Goal: Task Accomplishment & Management: Manage account settings

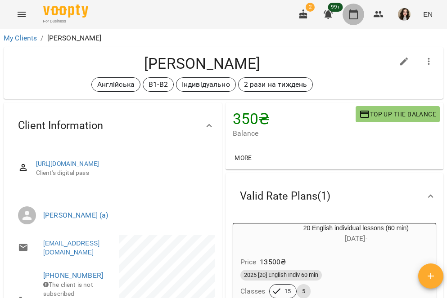
click at [353, 18] on icon "button" at bounding box center [353, 14] width 11 height 11
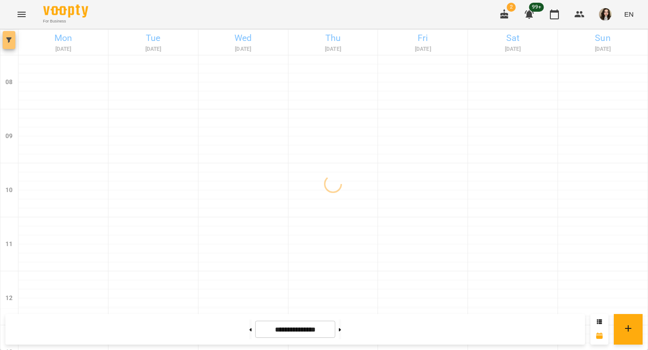
click at [14, 39] on span "button" at bounding box center [9, 39] width 13 height 5
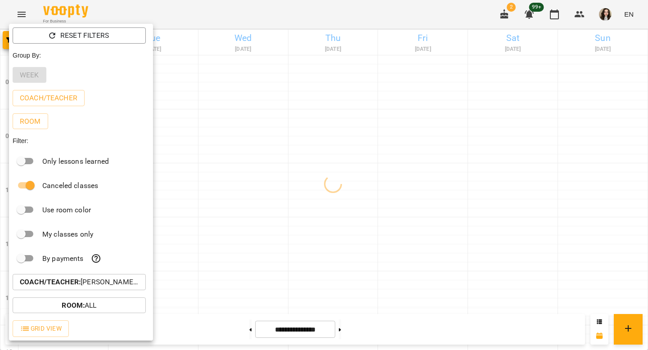
click at [111, 280] on p "Coach/Teacher : [PERSON_NAME] (а)" at bounding box center [79, 282] width 119 height 11
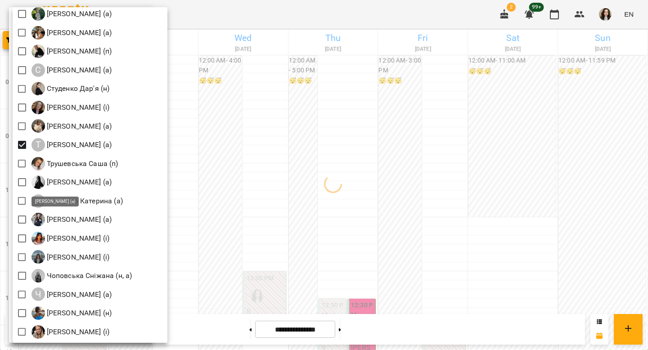
scroll to position [1289, 0]
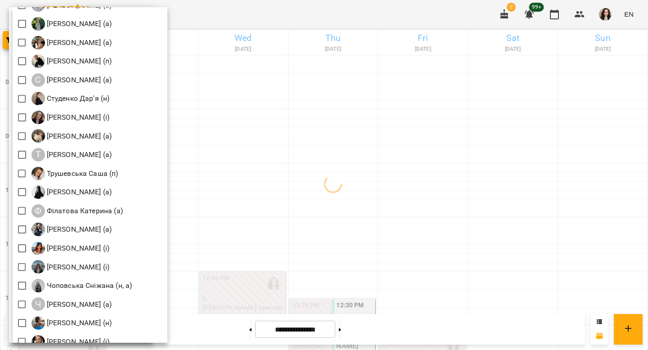
click at [256, 17] on div at bounding box center [324, 175] width 648 height 350
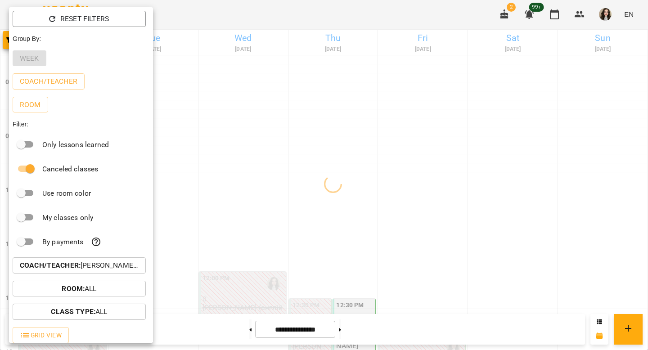
click at [256, 17] on div at bounding box center [324, 175] width 648 height 350
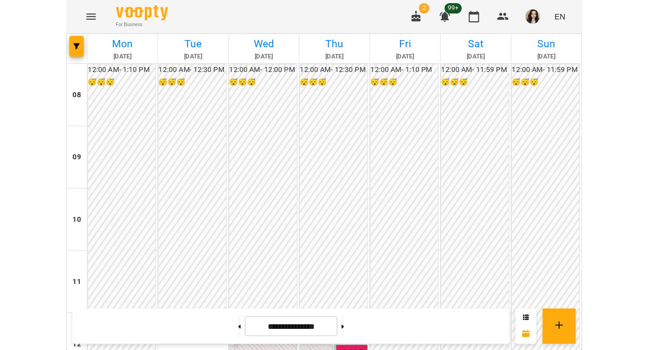
scroll to position [257, 0]
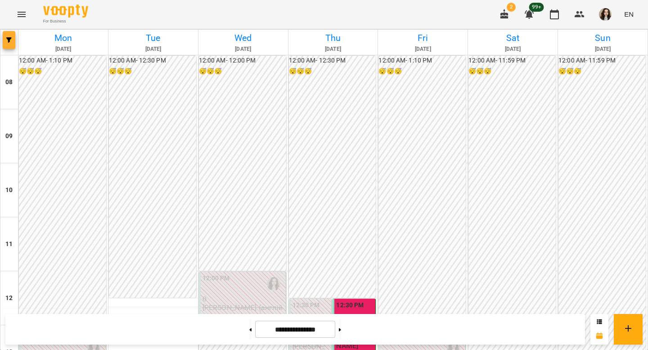
click at [9, 42] on icon "button" at bounding box center [8, 39] width 5 height 5
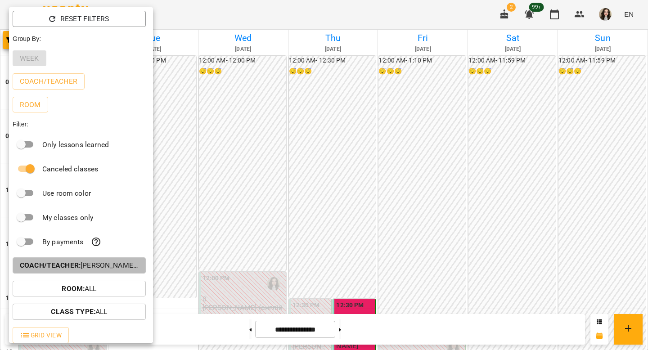
click at [116, 266] on p "Coach/Teacher : [PERSON_NAME] (а)" at bounding box center [79, 265] width 119 height 11
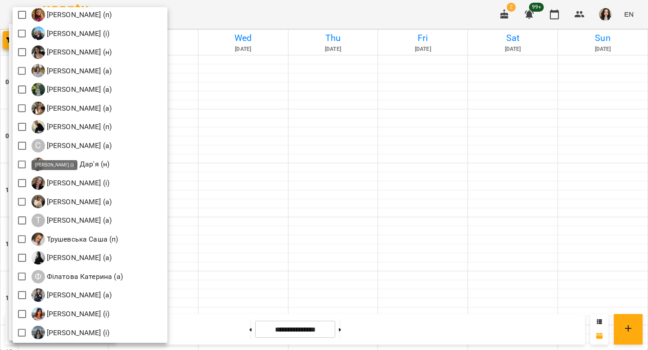
scroll to position [1227, 0]
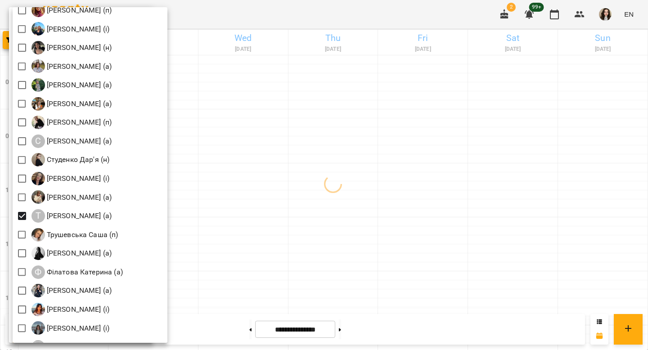
click at [259, 14] on div at bounding box center [324, 175] width 648 height 350
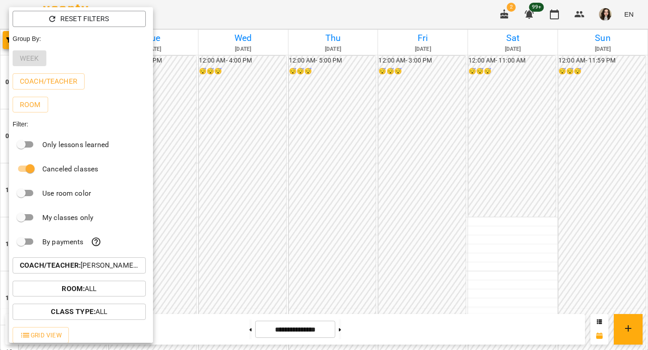
click at [259, 14] on div at bounding box center [324, 175] width 648 height 350
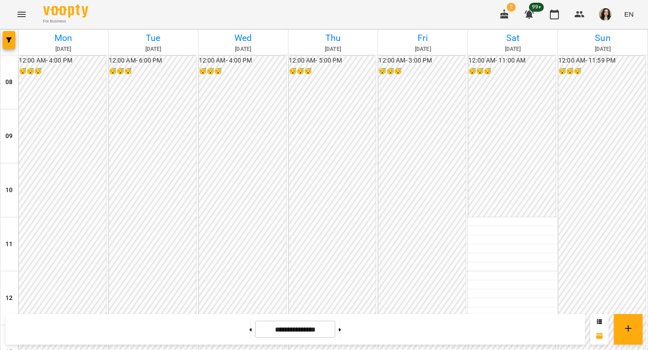
scroll to position [460, 0]
click at [341, 303] on button at bounding box center [340, 330] width 2 height 20
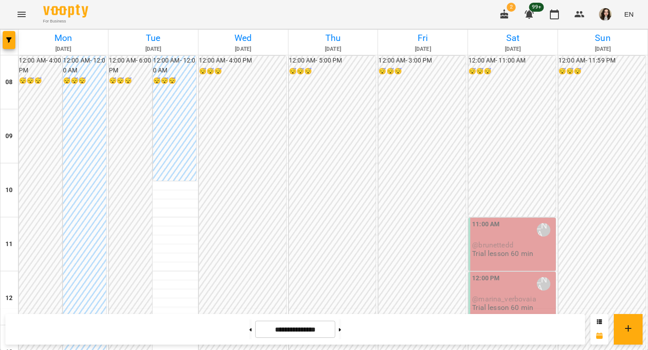
scroll to position [414, 0]
click at [7, 45] on button "button" at bounding box center [9, 40] width 13 height 18
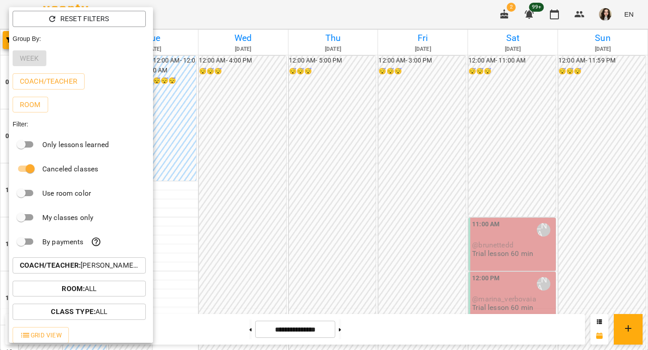
click at [109, 266] on p "Coach/Teacher : [PERSON_NAME] (а)" at bounding box center [79, 265] width 119 height 11
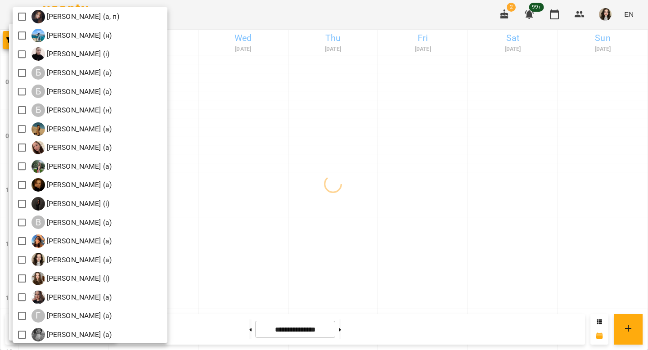
scroll to position [139, 0]
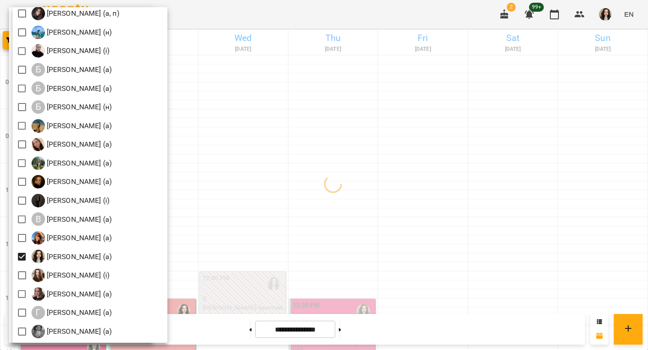
click at [280, 10] on div at bounding box center [324, 175] width 648 height 350
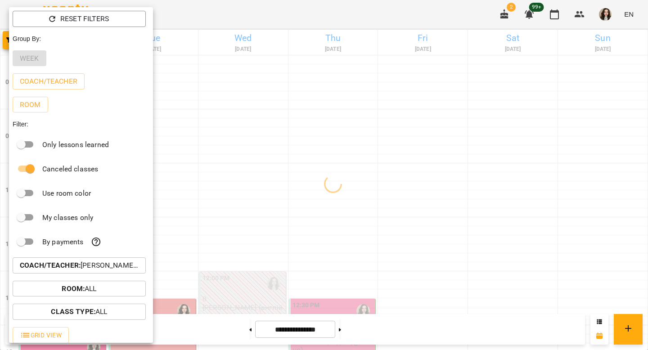
click at [280, 10] on div at bounding box center [324, 175] width 648 height 350
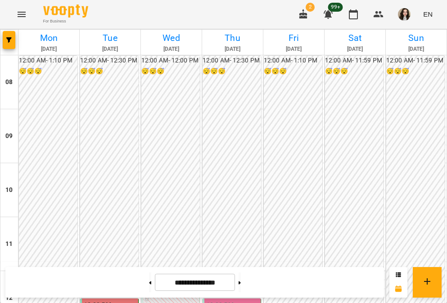
scroll to position [256, 0]
click at [9, 45] on button "button" at bounding box center [9, 40] width 13 height 18
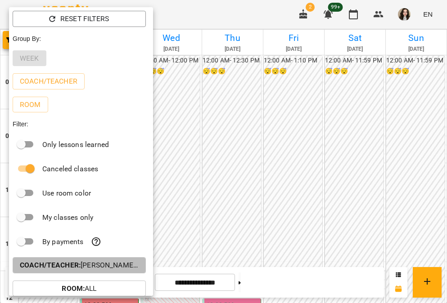
click at [113, 264] on p "Coach/Teacher : [PERSON_NAME] (а)" at bounding box center [79, 265] width 119 height 11
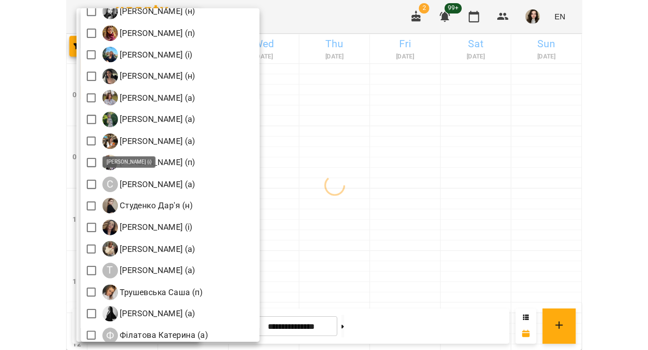
scroll to position [1346, 0]
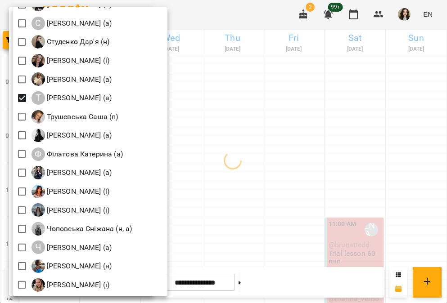
click at [239, 7] on div at bounding box center [223, 151] width 447 height 303
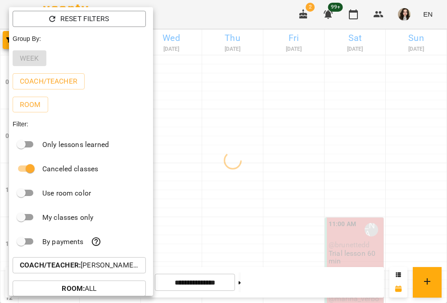
click at [239, 7] on div "All [PERSON_NAME] (і) [PERSON_NAME] (і) [PERSON_NAME] (п) Б [PERSON_NAME] (н) […" at bounding box center [223, 151] width 447 height 303
click at [231, 10] on div at bounding box center [223, 151] width 447 height 303
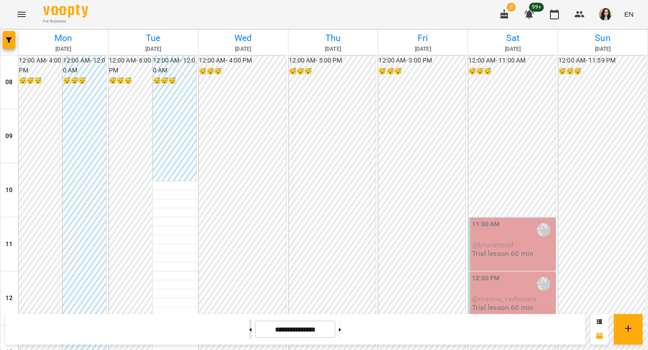
click at [249, 303] on button at bounding box center [250, 330] width 2 height 20
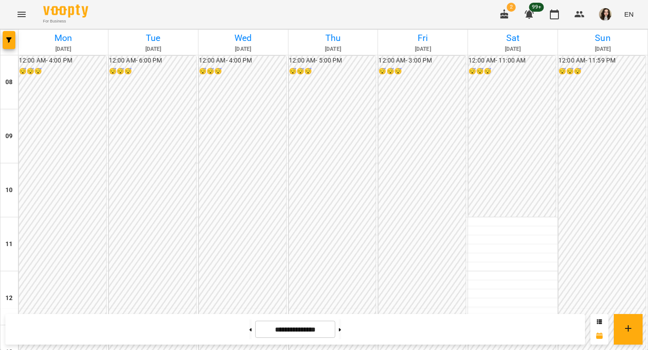
scroll to position [421, 0]
click at [341, 303] on button at bounding box center [340, 330] width 2 height 20
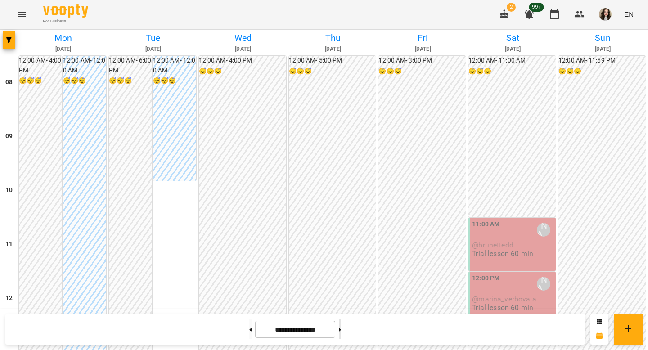
click at [341, 303] on button at bounding box center [340, 330] width 2 height 20
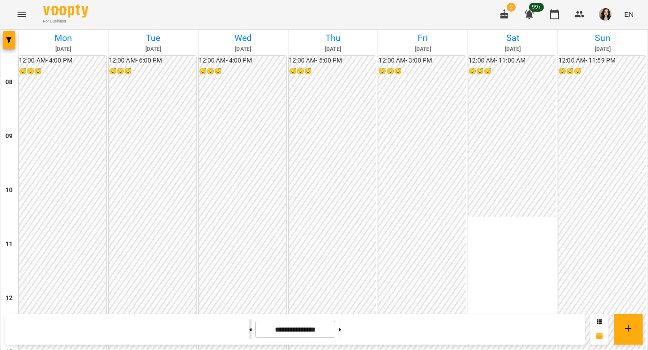
click at [249, 303] on button at bounding box center [250, 330] width 2 height 20
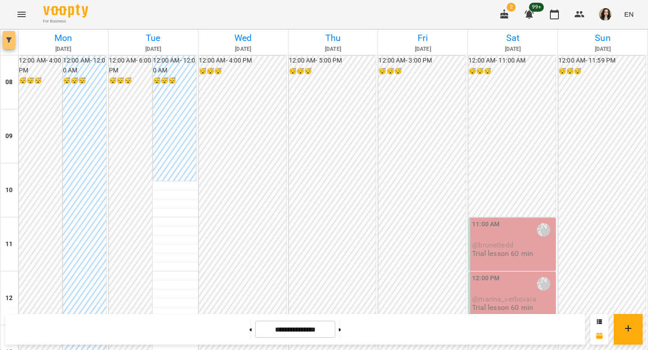
click at [10, 42] on icon "button" at bounding box center [8, 39] width 5 height 5
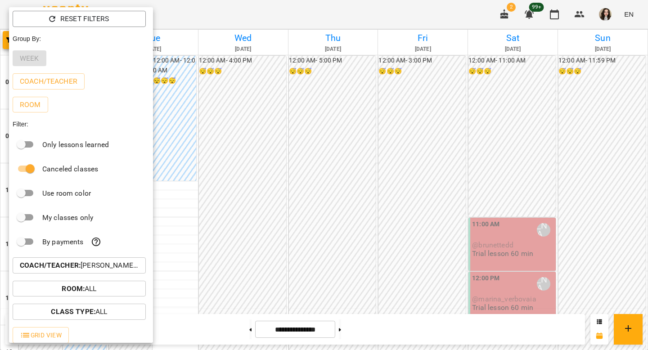
click at [124, 267] on p "Coach/Teacher : [PERSON_NAME] (а)" at bounding box center [79, 265] width 119 height 11
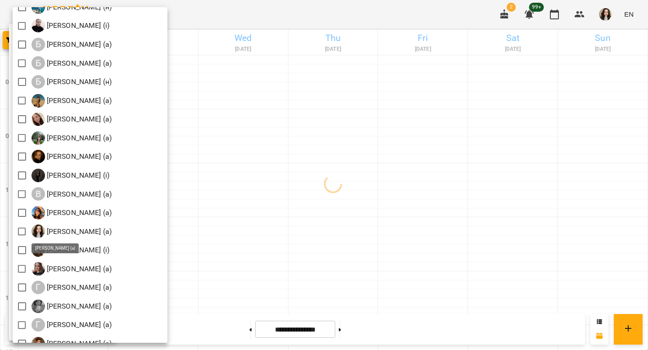
scroll to position [171, 0]
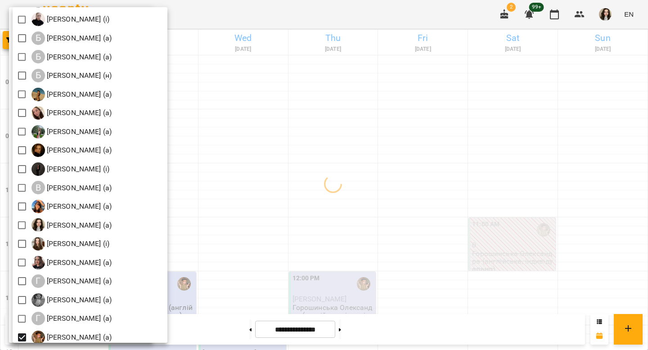
click at [367, 10] on div at bounding box center [324, 175] width 648 height 350
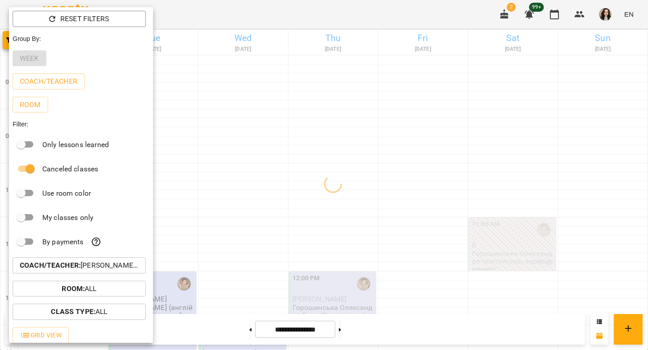
click at [367, 12] on div "All [PERSON_NAME] (і) [PERSON_NAME] (і) [PERSON_NAME] (п) Б [PERSON_NAME] (н) […" at bounding box center [324, 175] width 648 height 350
click at [366, 14] on div at bounding box center [324, 175] width 648 height 350
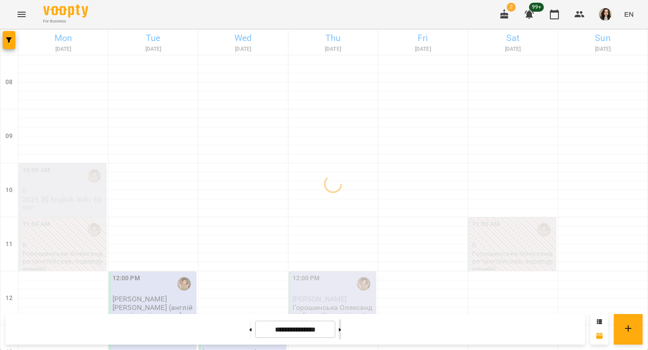
click at [341, 303] on button at bounding box center [340, 330] width 2 height 20
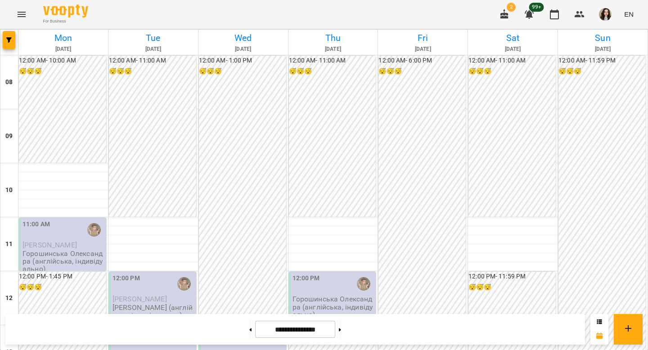
scroll to position [391, 0]
click at [249, 303] on button at bounding box center [250, 330] width 2 height 20
type input "**********"
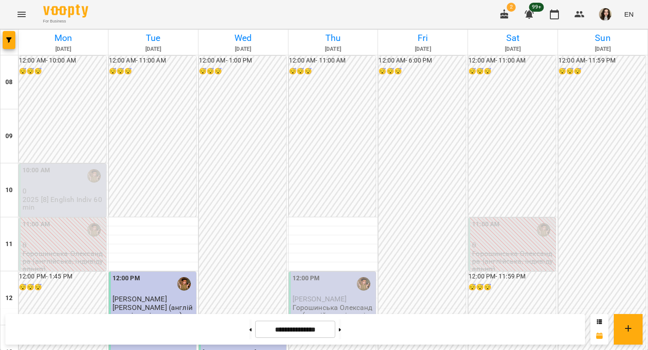
scroll to position [438, 0]
click at [8, 44] on button "button" at bounding box center [9, 40] width 13 height 18
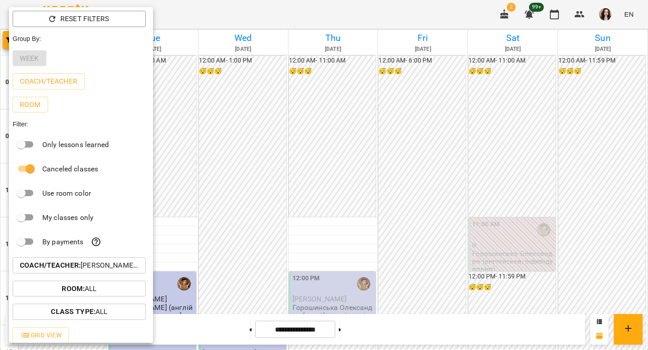
click at [104, 270] on p "Coach/Teacher : [PERSON_NAME] (а)" at bounding box center [79, 265] width 119 height 11
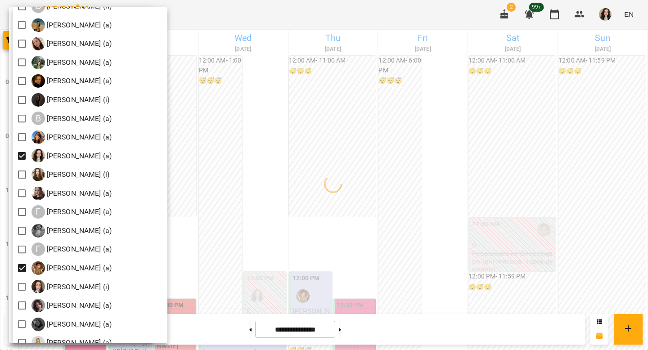
scroll to position [321, 0]
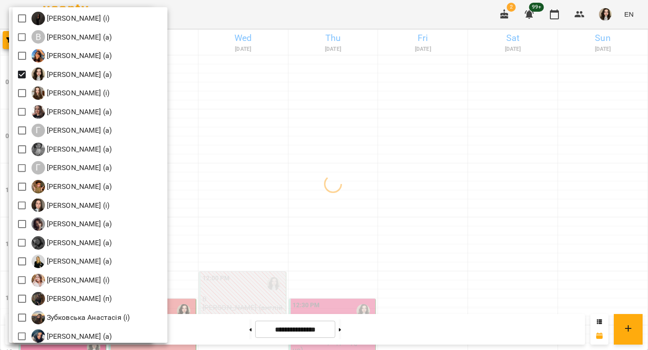
click at [231, 6] on div at bounding box center [324, 175] width 648 height 350
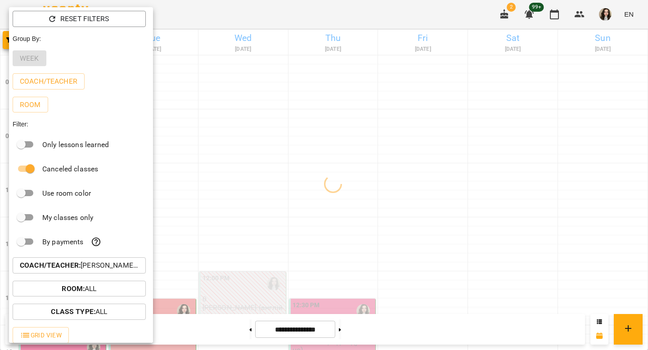
click at [231, 6] on div "All [PERSON_NAME] (і) [PERSON_NAME] (і) [PERSON_NAME] (п) Б [PERSON_NAME] (н) […" at bounding box center [324, 175] width 648 height 350
click at [231, 8] on div at bounding box center [324, 175] width 648 height 350
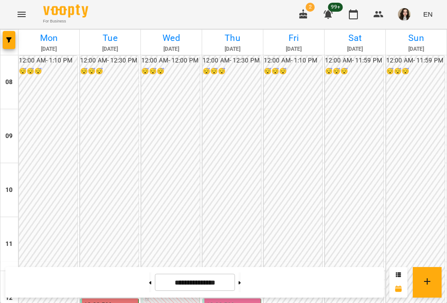
scroll to position [208, 0]
